Goal: Task Accomplishment & Management: Complete application form

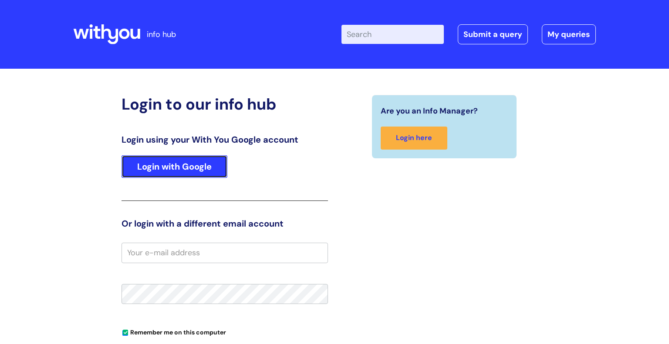
click at [198, 168] on link "Login with Google" at bounding box center [174, 166] width 106 height 23
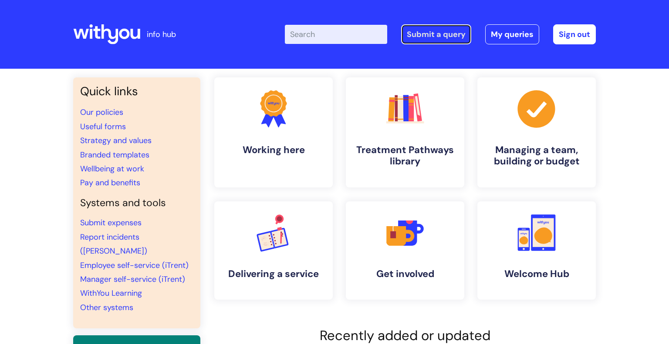
click at [449, 36] on link "Submit a query" at bounding box center [436, 34] width 70 height 20
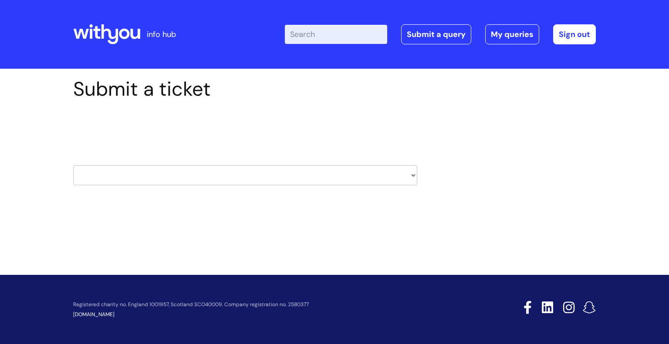
click at [412, 174] on select "HR / People IT and Support Clinical Drug Alerts Finance Accounts Data Support T…" at bounding box center [245, 175] width 344 height 20
select select "it_and_support"
click at [73, 165] on select "HR / People IT and Support Clinical Drug Alerts Finance Accounts Data Support T…" at bounding box center [245, 175] width 344 height 20
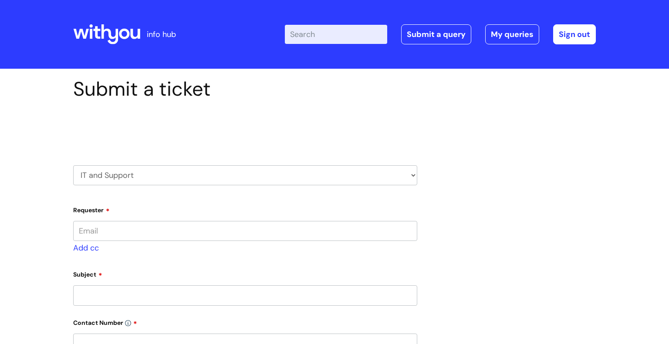
type input "deborah.coen@wearewithyou.org.uk"
select select "80004286541"
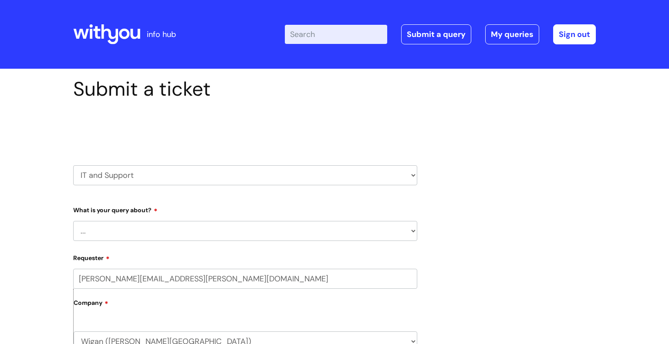
click at [106, 238] on select "... Mobile Phone Reset & MFA Accounts, Starters and Leavers IT Hardware issue I…" at bounding box center [245, 231] width 344 height 20
select select "I need help logging in"
click at [73, 221] on select "... Mobile Phone Reset & MFA Accounts, Starters and Leavers IT Hardware issue I…" at bounding box center [245, 231] width 344 height 20
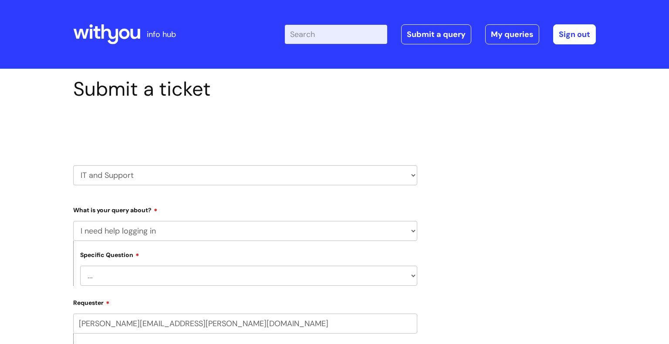
click at [124, 280] on select "... I need help logging into my laptop/chromebook I need access or help logging…" at bounding box center [248, 276] width 337 height 20
select select "I need access or help logging into a system, including Single Sign On"
click at [80, 266] on select "... I need help logging into my laptop/chromebook I need access or help logging…" at bounding box center [248, 276] width 337 height 20
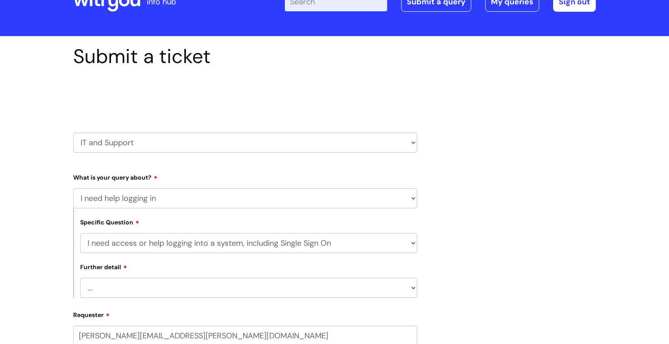
scroll to position [38, 0]
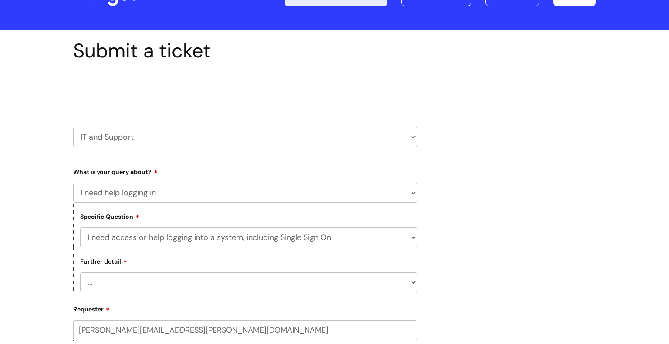
click at [408, 285] on select "... Nebula Halo IT Portal PCMIS Ulysses iTrent CJSM NHS email Summary Care Reco…" at bounding box center [248, 282] width 337 height 20
select select "Nebula"
click at [80, 272] on select "... Nebula Halo IT Portal PCMIS Ulysses iTrent CJSM NHS email Summary Care Reco…" at bounding box center [248, 282] width 337 height 20
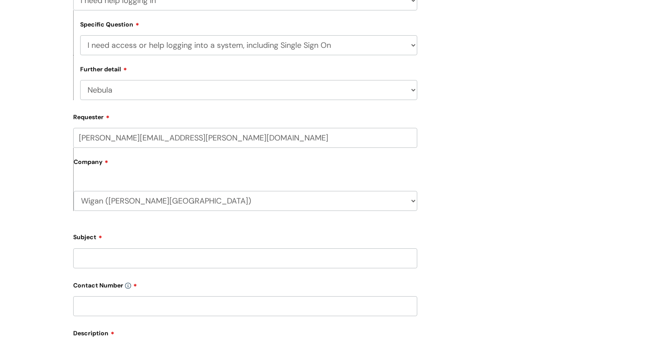
scroll to position [233, 0]
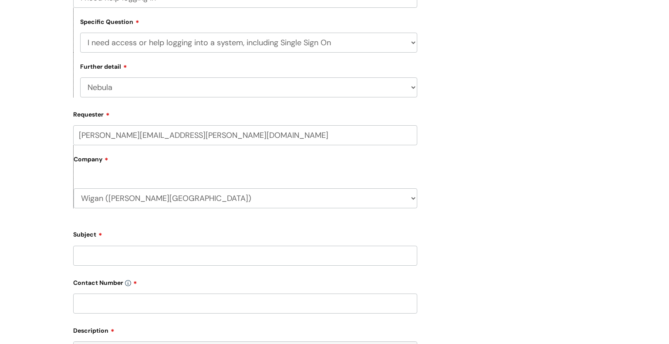
click at [365, 248] on input "Subject" at bounding box center [245, 256] width 344 height 20
type input "[PERSON_NAME]"
click at [111, 306] on input "text" at bounding box center [245, 304] width 344 height 20
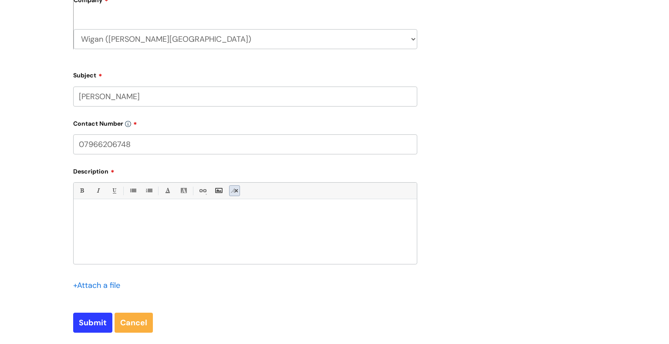
scroll to position [399, 0]
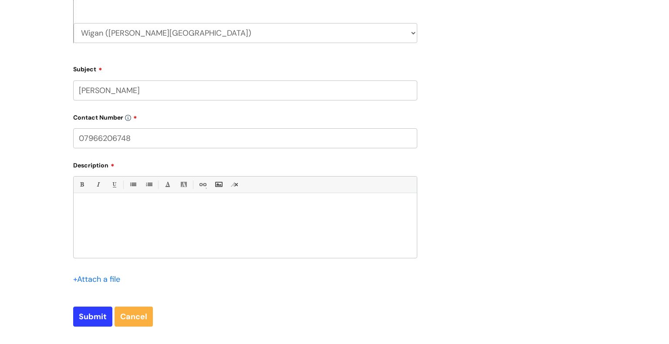
type input "07966206748"
click at [128, 211] on p at bounding box center [245, 209] width 330 height 8
click at [82, 314] on input "Submit" at bounding box center [92, 317] width 39 height 20
type input "Please Wait..."
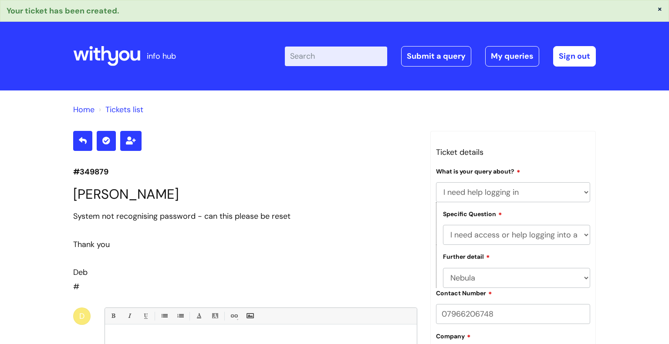
select select "I need help logging in"
select select "I need access or help logging into a system, including Single Sign On"
select select "Nebula"
